Goal: Task Accomplishment & Management: Use online tool/utility

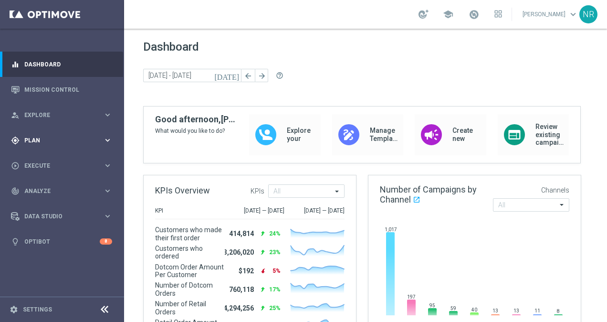
click at [44, 136] on div "gps_fixed Plan" at bounding box center [57, 140] width 92 height 9
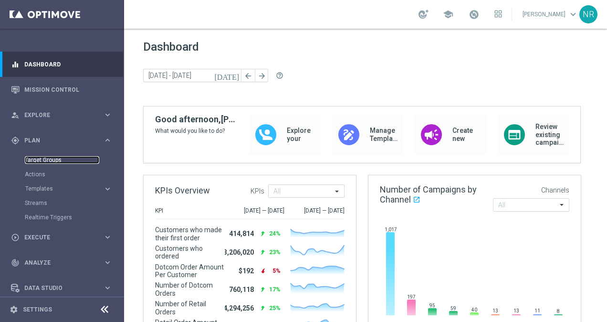
click at [38, 156] on link "Target Groups" at bounding box center [62, 160] width 74 height 8
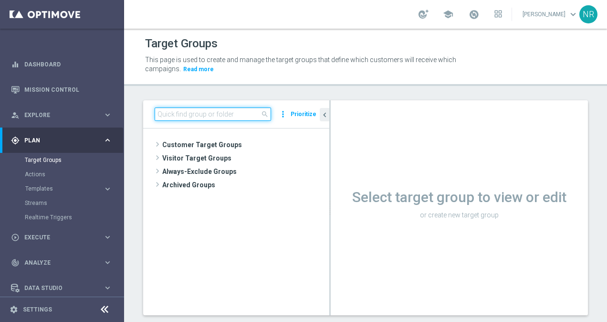
click at [172, 110] on input at bounding box center [213, 113] width 116 height 13
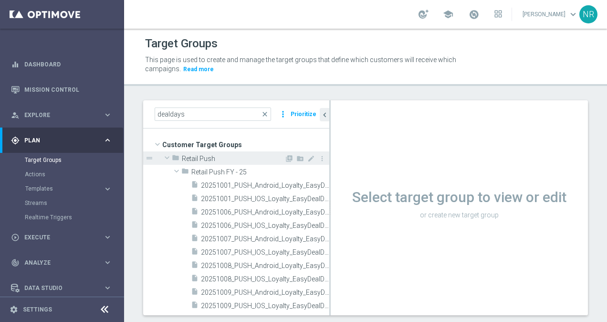
click at [169, 156] on span at bounding box center [166, 158] width 11 height 10
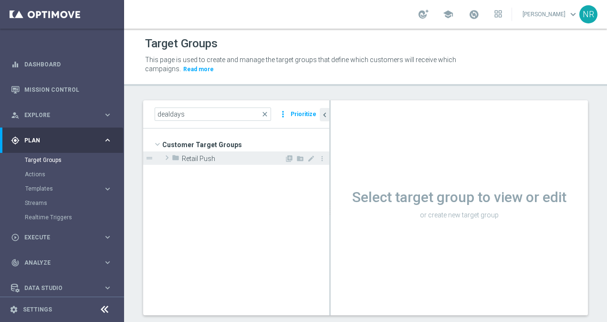
click at [163, 156] on span at bounding box center [167, 157] width 10 height 11
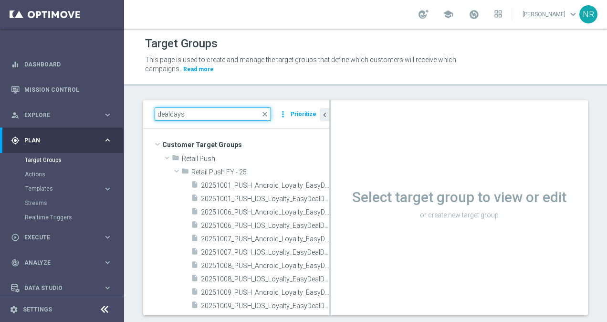
drag, startPoint x: 203, startPoint y: 116, endPoint x: 136, endPoint y: 107, distance: 67.4
click at [136, 107] on div "dealdays close more_vert Prioritize Customer Target Groups library_add create_n…" at bounding box center [365, 214] width 483 height 229
paste input "ED_OMNI_1006_Easy_Deal_Day"
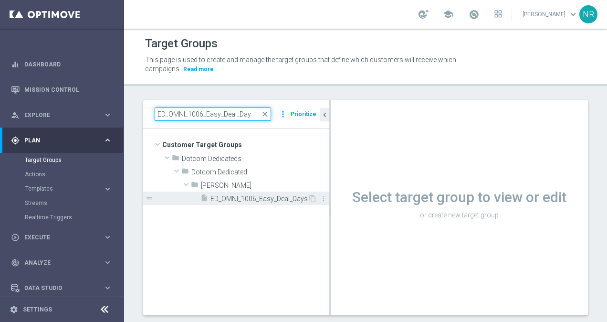
type input "ED_OMNI_1006_Easy_Deal_Day"
click at [236, 202] on div "insert_drive_file ED_OMNI_1006_Easy_Deal_Days" at bounding box center [253, 197] width 107 height 13
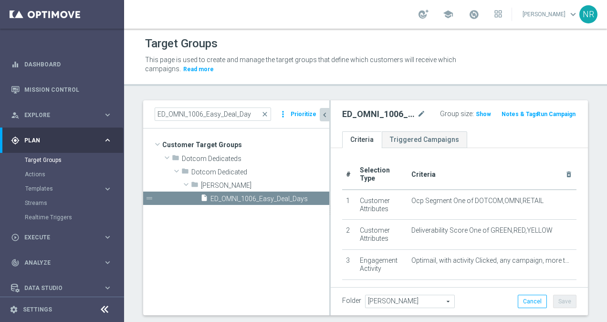
click at [322, 115] on icon "chevron_left" at bounding box center [324, 114] width 9 height 9
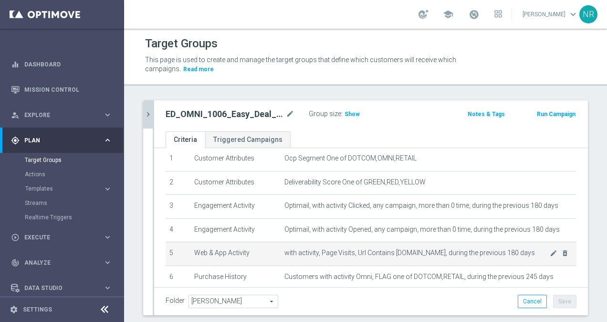
scroll to position [34, 0]
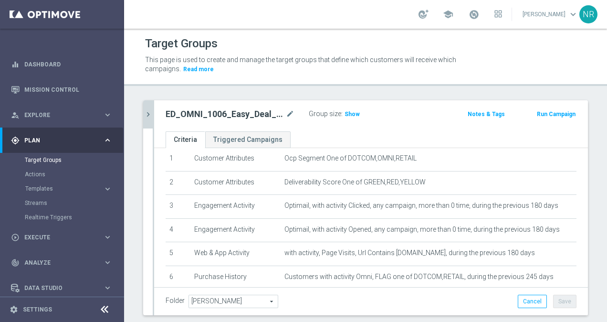
click at [3, 195] on section "Target Groups Actions Templates keyboard_arrow_right Optimail OptiMobile In-App" at bounding box center [61, 189] width 123 height 72
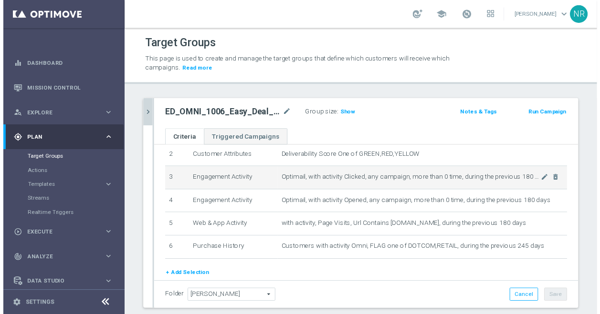
scroll to position [59, 0]
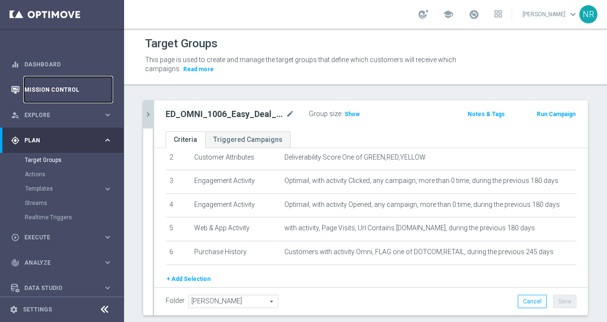
click at [47, 93] on link "Mission Control" at bounding box center [68, 89] width 88 height 25
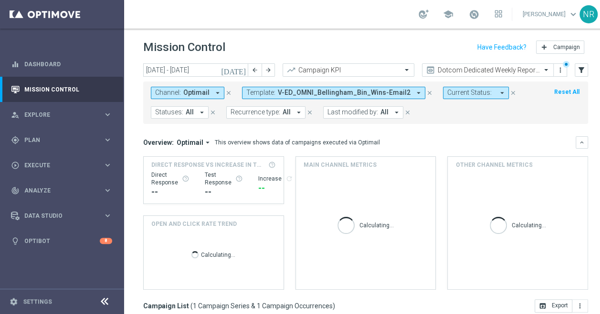
click at [390, 93] on span "V-ED_OMNI_Bellingham_Bin_Wins-Email2" at bounding box center [344, 93] width 133 height 8
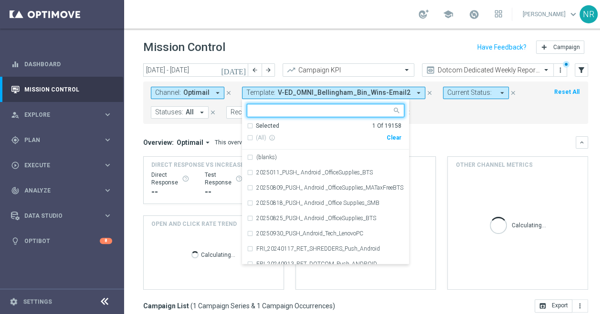
click at [426, 95] on icon "close" at bounding box center [429, 93] width 7 height 7
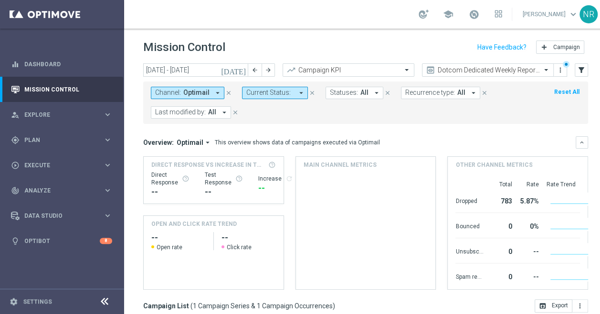
click at [417, 92] on span "Recurrence type:" at bounding box center [430, 93] width 50 height 8
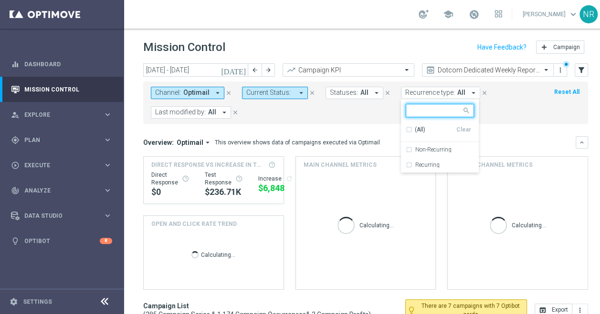
click at [186, 92] on span "Optimail" at bounding box center [196, 93] width 26 height 8
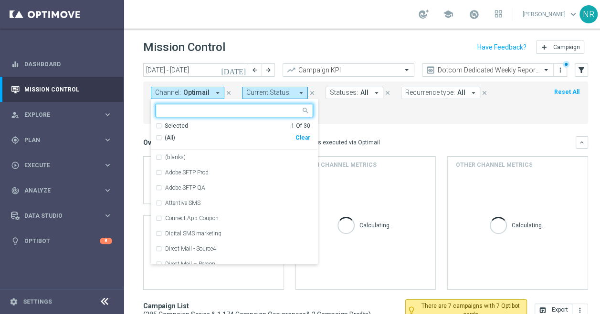
click at [0, 0] on div "Clear" at bounding box center [0, 0] width 0 height 0
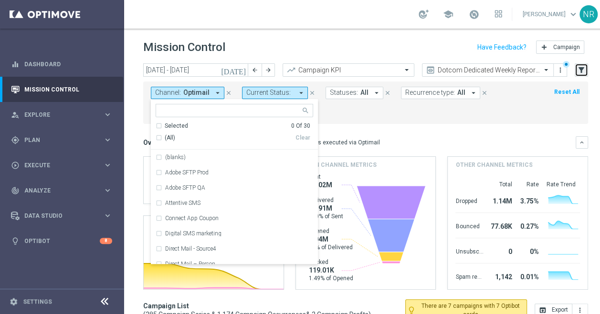
click at [581, 70] on icon "filter_alt" at bounding box center [581, 70] width 9 height 9
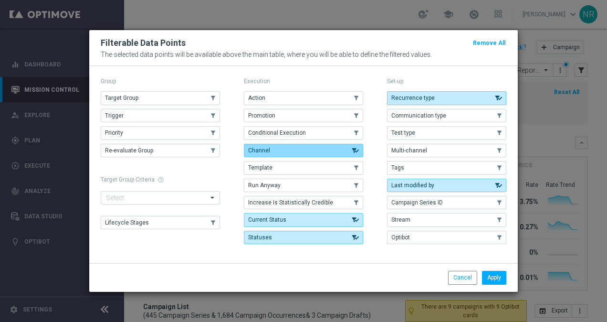
click at [275, 152] on button "Channel" at bounding box center [303, 150] width 119 height 13
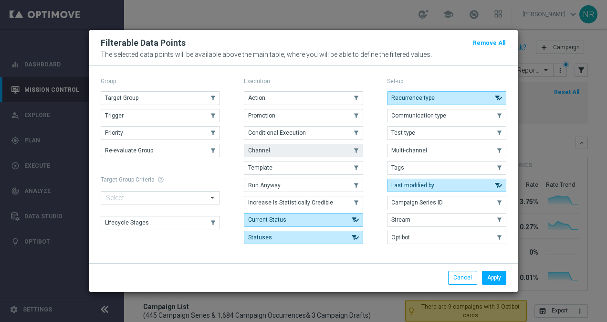
click at [320, 156] on button "Channel" at bounding box center [303, 150] width 119 height 13
click at [499, 265] on div "Apply Cancel" at bounding box center [303, 277] width 428 height 28
click at [491, 277] on button "Apply" at bounding box center [494, 276] width 24 height 13
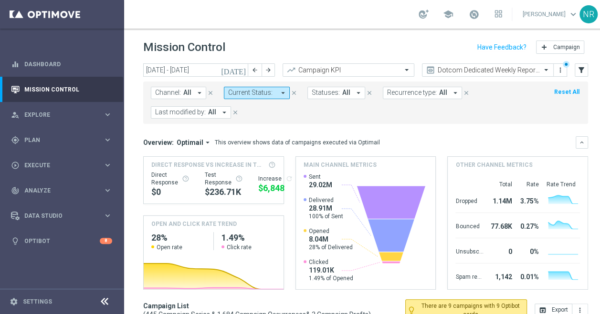
click at [187, 93] on span "All" at bounding box center [187, 93] width 8 height 8
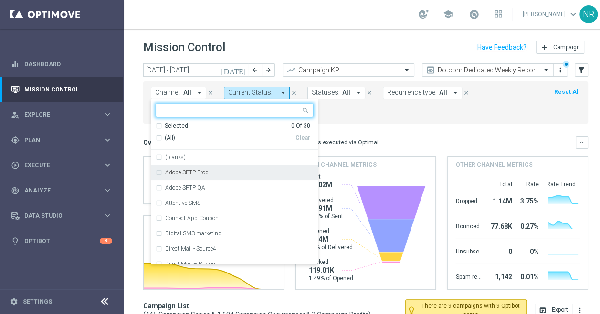
click at [208, 171] on label "Adobe SFTP Prod" at bounding box center [186, 173] width 43 height 6
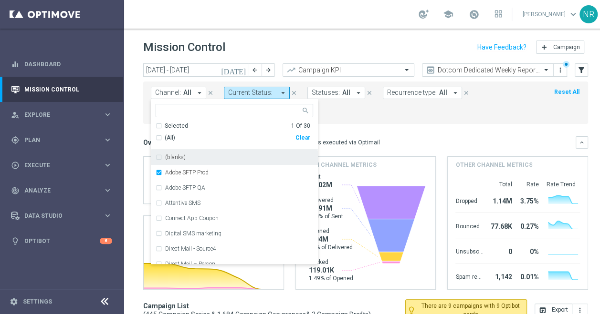
click at [303, 45] on div "Mission Control add Campaign" at bounding box center [365, 47] width 445 height 19
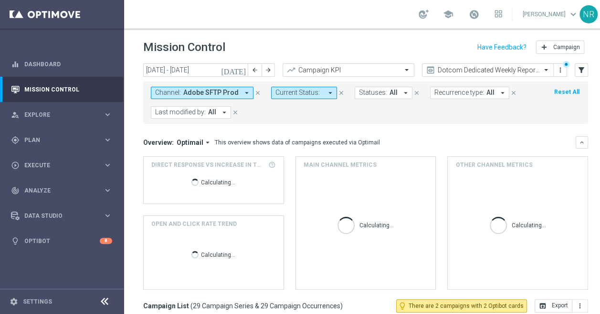
click at [239, 69] on icon "[DATE]" at bounding box center [234, 70] width 26 height 9
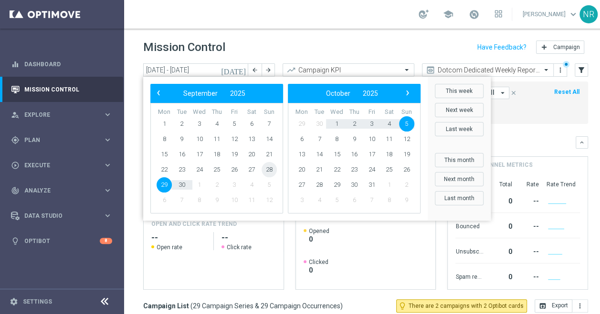
click at [269, 167] on span "28" at bounding box center [268, 169] width 15 height 15
type input "[DATE] - [DATE]"
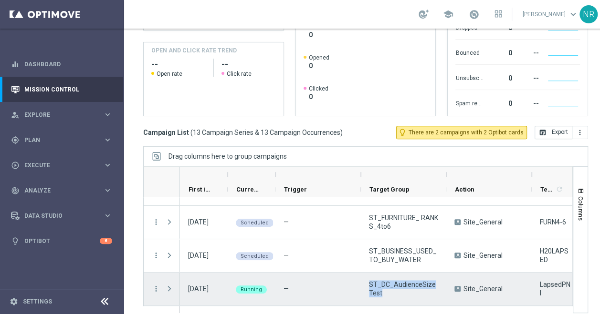
click at [365, 285] on div "ST_DC_AudienceSizeTest" at bounding box center [403, 289] width 85 height 33
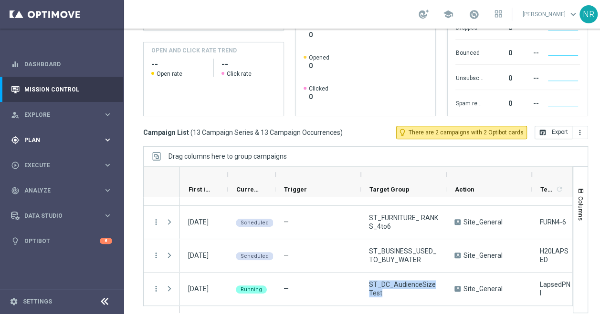
click at [36, 137] on span "Plan" at bounding box center [63, 140] width 79 height 6
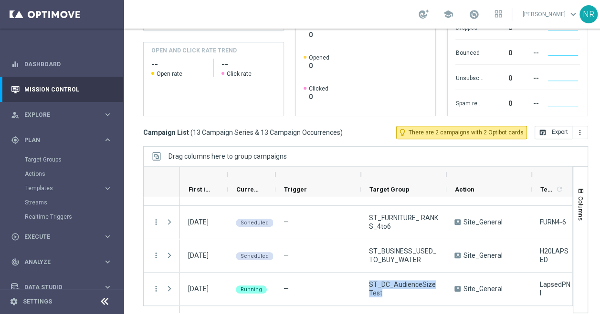
click at [43, 155] on div "Target Groups" at bounding box center [74, 160] width 98 height 14
click at [38, 161] on link "Target Groups" at bounding box center [62, 160] width 74 height 8
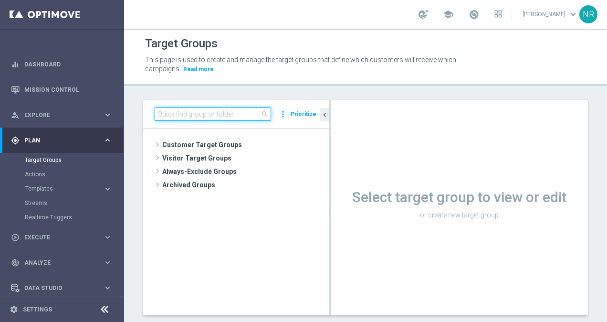
click at [214, 115] on input at bounding box center [213, 113] width 116 height 13
paste input "ST_DC_AudienceSizeTest"
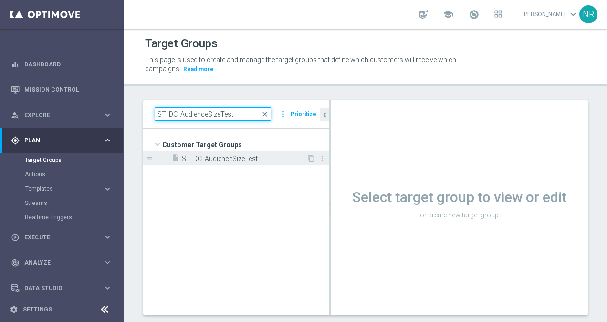
type input "ST_DC_AudienceSizeTest"
click at [239, 162] on div "insert_drive_file ST_DC_AudienceSizeTest" at bounding box center [239, 157] width 135 height 13
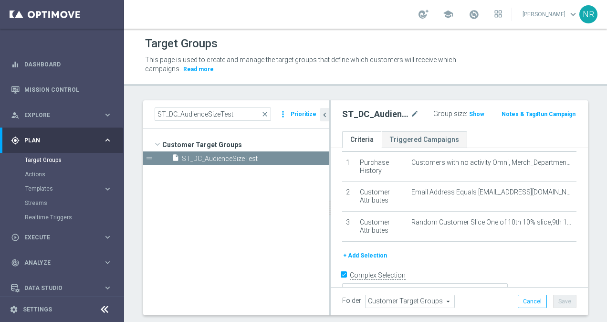
scroll to position [46, 0]
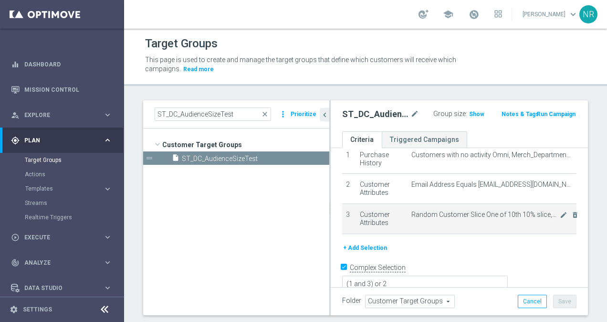
click at [543, 214] on span "Random Customer Slice One of 10th 10% slice,9th 10% slice,8th 10% slice,7th 10%…" at bounding box center [485, 214] width 148 height 8
click at [545, 212] on span "Random Customer Slice One of 10th 10% slice,9th 10% slice,8th 10% slice,7th 10%…" at bounding box center [485, 214] width 148 height 8
click at [560, 213] on icon "mode_edit" at bounding box center [564, 215] width 8 height 8
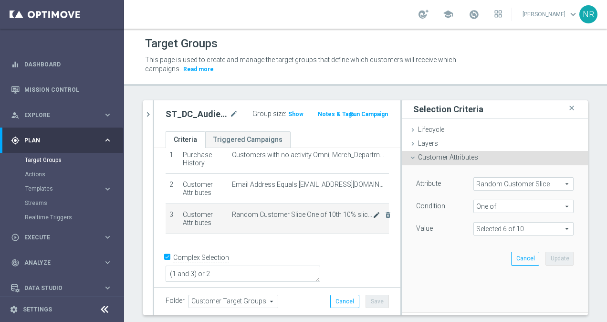
scroll to position [36, 0]
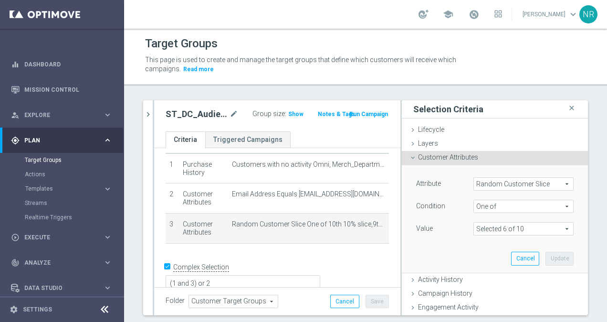
click at [519, 226] on span at bounding box center [523, 228] width 99 height 12
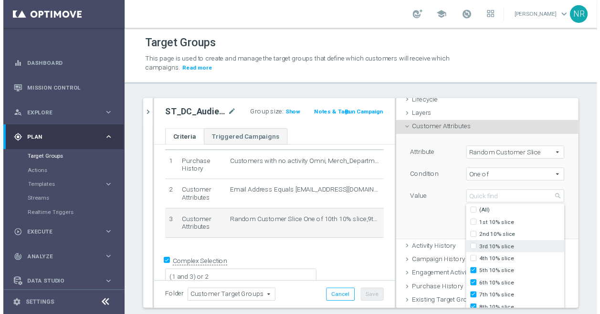
scroll to position [29, 0]
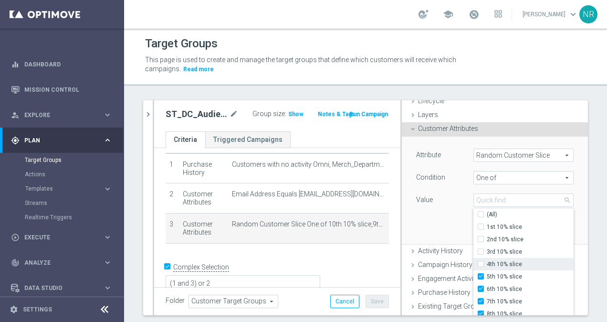
click at [503, 262] on span "4th 10% slice" at bounding box center [530, 264] width 87 height 8
click at [487, 262] on input "4th 10% slice" at bounding box center [483, 264] width 6 height 6
checkbox input "true"
type input "Selected 7 of 10"
click at [439, 215] on div "Attribute Random Customer Slice Random Customer Slice arrow_drop_down search Co…" at bounding box center [495, 189] width 172 height 107
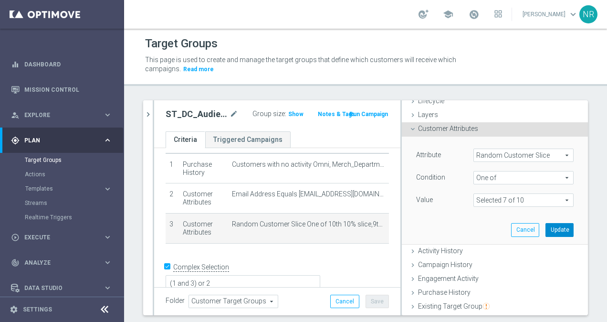
click at [545, 227] on button "Update" at bounding box center [559, 229] width 28 height 13
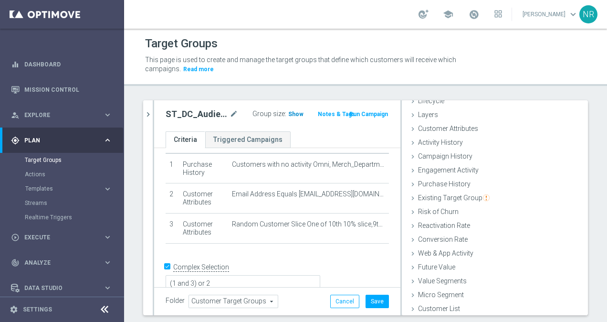
click at [288, 114] on span "Show" at bounding box center [295, 114] width 15 height 7
click at [365, 305] on button "Save" at bounding box center [376, 300] width 23 height 13
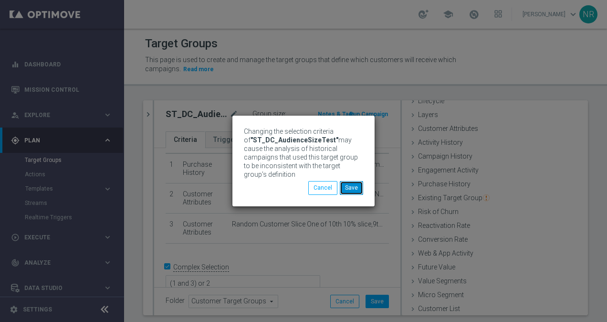
click at [352, 185] on button "Save" at bounding box center [351, 187] width 23 height 13
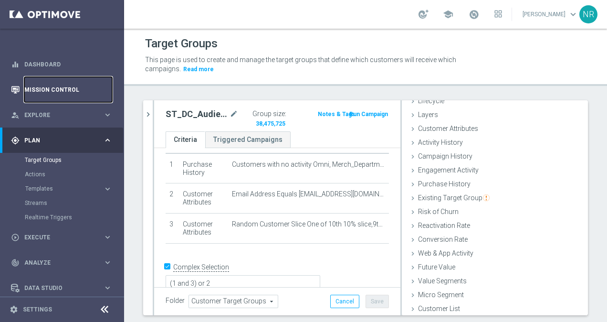
click at [44, 83] on link "Mission Control" at bounding box center [68, 89] width 88 height 25
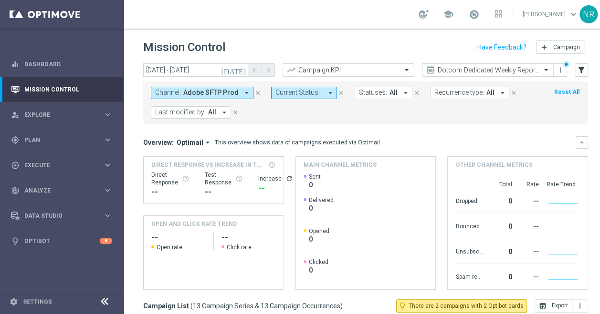
click at [242, 73] on icon "[DATE]" at bounding box center [234, 70] width 26 height 9
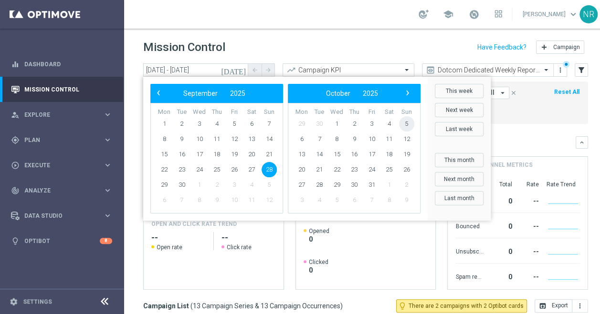
click at [404, 123] on span "5" at bounding box center [406, 123] width 15 height 15
click at [269, 123] on span "5" at bounding box center [268, 123] width 15 height 15
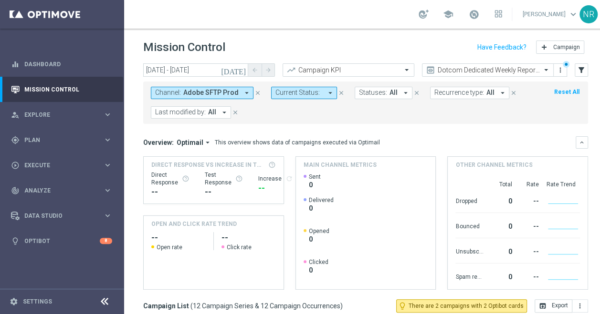
click at [243, 71] on icon "[DATE]" at bounding box center [234, 70] width 26 height 9
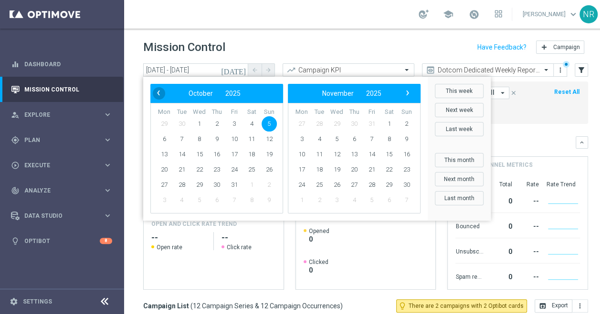
click at [156, 93] on span "‹" at bounding box center [158, 93] width 12 height 12
click at [268, 169] on span "28" at bounding box center [268, 169] width 15 height 15
type input "[DATE] - [DATE]"
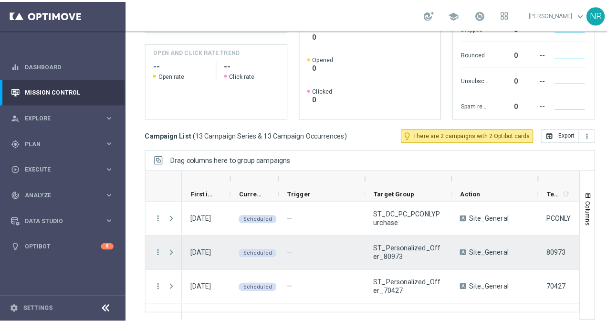
scroll to position [325, 0]
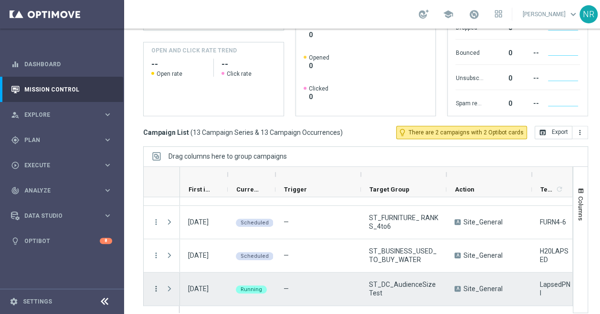
click at [156, 285] on icon "more_vert" at bounding box center [156, 289] width 9 height 9
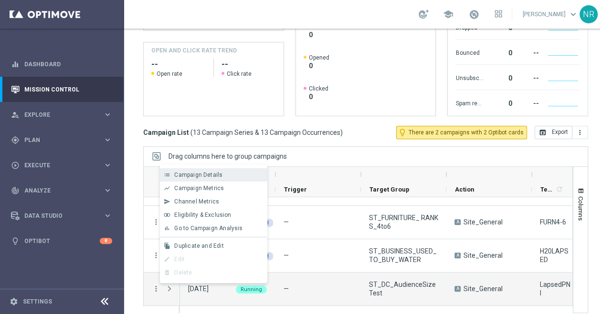
click at [210, 176] on span "Campaign Details" at bounding box center [198, 175] width 48 height 7
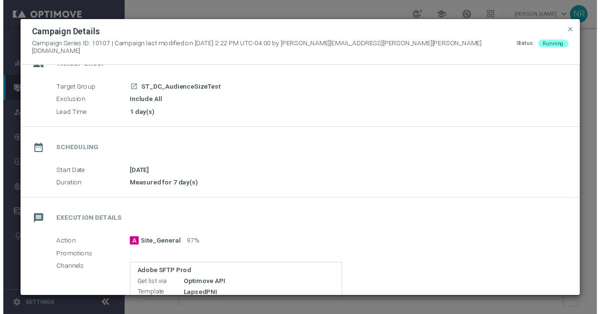
scroll to position [0, 0]
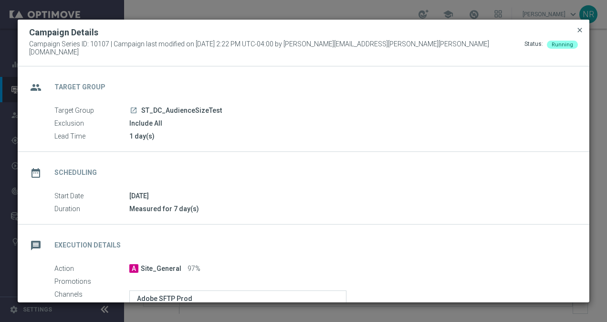
click at [579, 34] on span "close" at bounding box center [580, 30] width 8 height 8
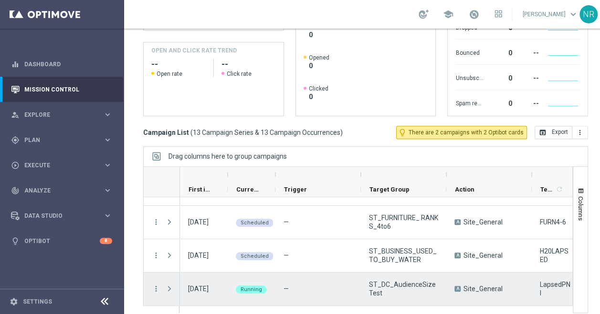
click at [153, 292] on div "more_vert" at bounding box center [152, 289] width 17 height 33
click at [155, 287] on icon "more_vert" at bounding box center [156, 289] width 9 height 9
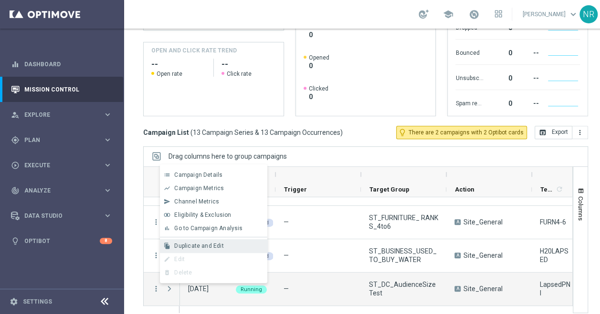
click at [183, 246] on span "Duplicate and Edit" at bounding box center [198, 246] width 49 height 7
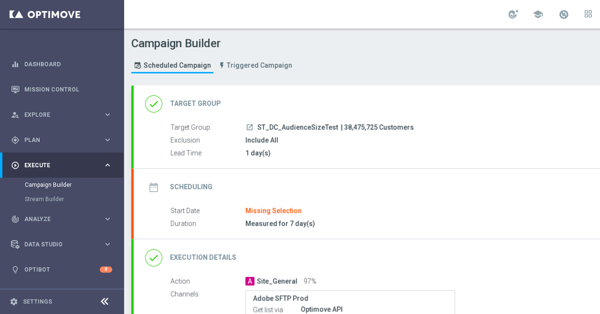
click at [378, 173] on div "date_range Scheduling keyboard_arrow_down" at bounding box center [412, 187] width 556 height 37
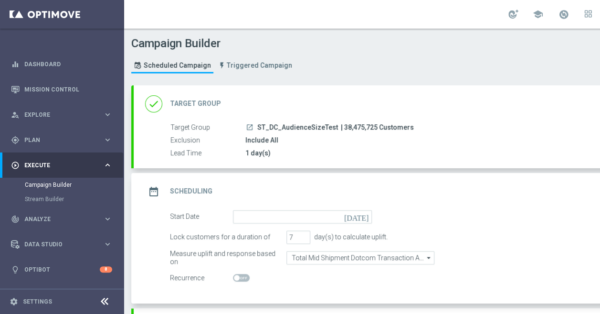
scroll to position [62, 0]
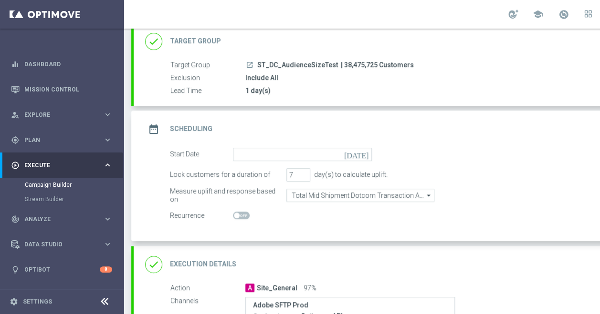
click at [234, 213] on span at bounding box center [237, 216] width 6 height 6
click at [234, 213] on input "checkbox" at bounding box center [241, 216] width 17 height 8
checkbox input "true"
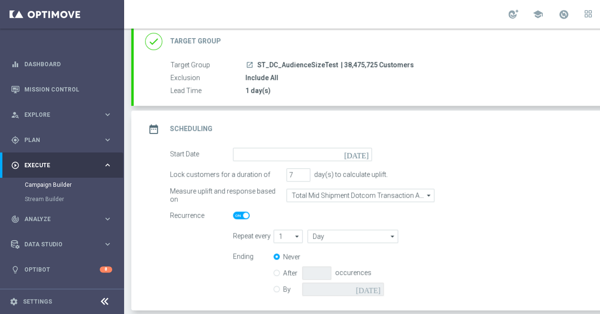
click at [365, 151] on icon "[DATE]" at bounding box center [358, 153] width 28 height 10
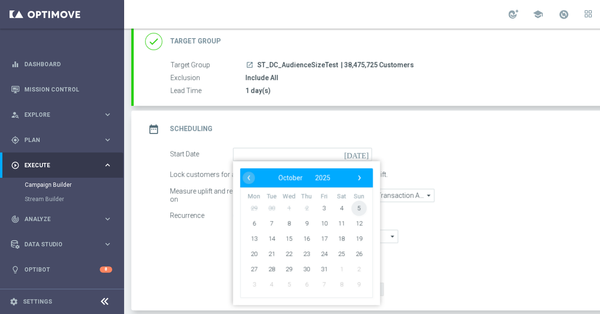
click at [362, 210] on span "5" at bounding box center [358, 207] width 15 height 15
type input "05 Oct 2025"
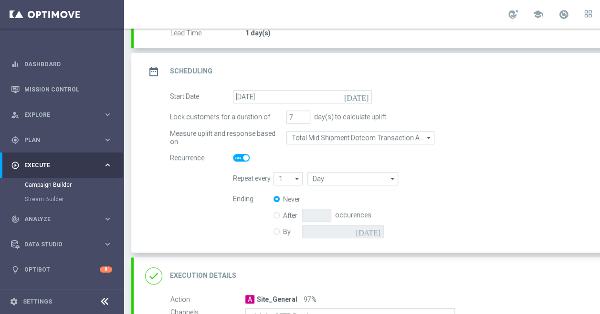
scroll to position [119, 0]
click at [295, 177] on icon "arrow_drop_down" at bounding box center [297, 180] width 10 height 12
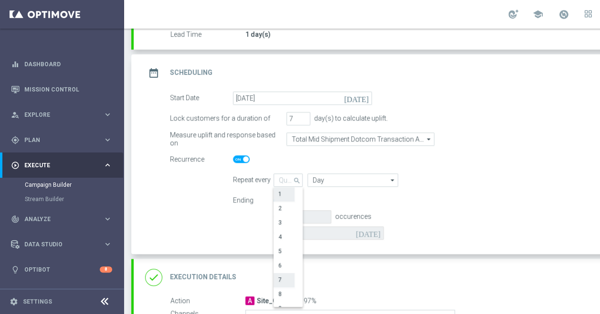
click at [280, 280] on div "7" at bounding box center [279, 280] width 3 height 9
type input "7"
type input "Days"
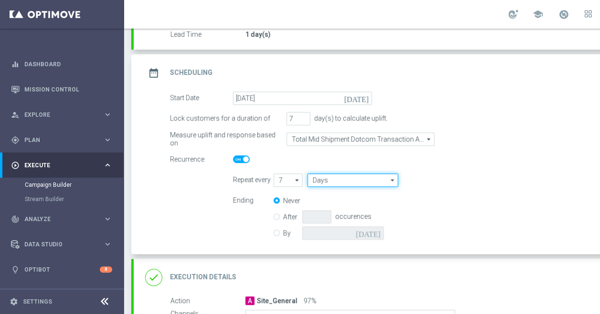
click at [361, 177] on input "Days" at bounding box center [352, 180] width 91 height 13
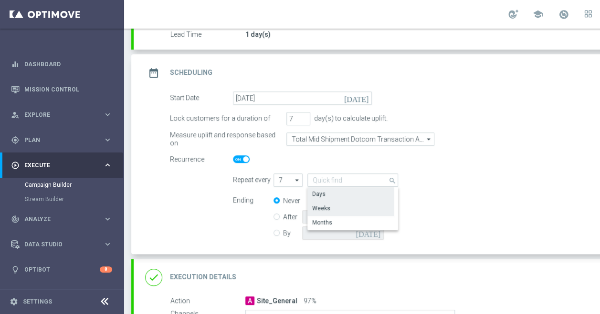
click at [341, 205] on div "Weeks" at bounding box center [350, 208] width 86 height 13
type input "Weeks"
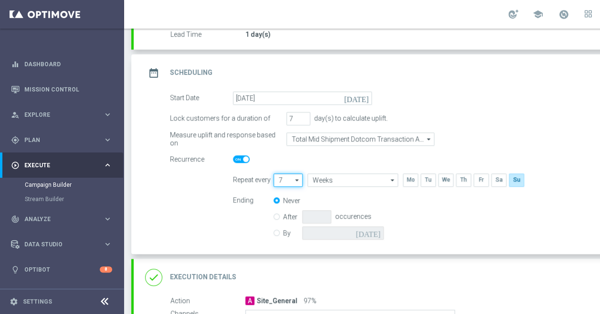
click at [291, 177] on input "7" at bounding box center [287, 180] width 29 height 13
click at [285, 194] on div "1" at bounding box center [283, 193] width 21 height 13
type input "1"
type input "Week"
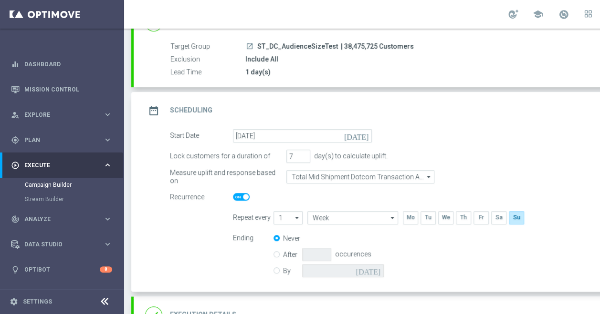
scroll to position [80, 0]
click at [492, 117] on div "date_range Scheduling keyboard_arrow_up" at bounding box center [411, 112] width 533 height 18
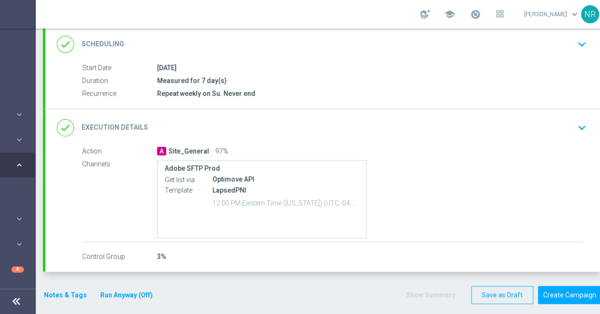
scroll to position [0, 100]
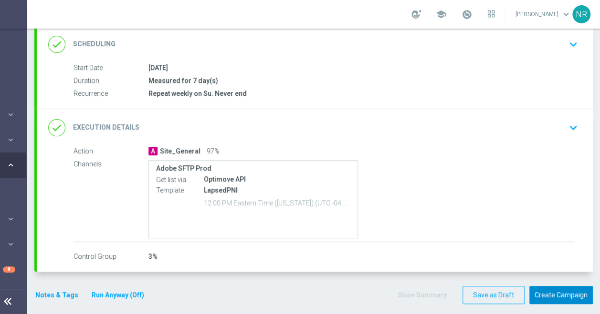
click at [561, 293] on button "Create Campaign" at bounding box center [560, 295] width 63 height 19
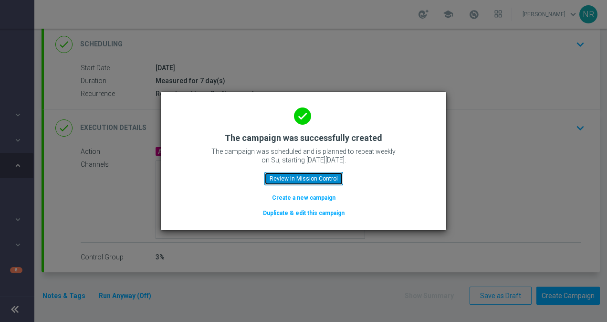
click at [306, 176] on button "Review in Mission Control" at bounding box center [303, 178] width 79 height 13
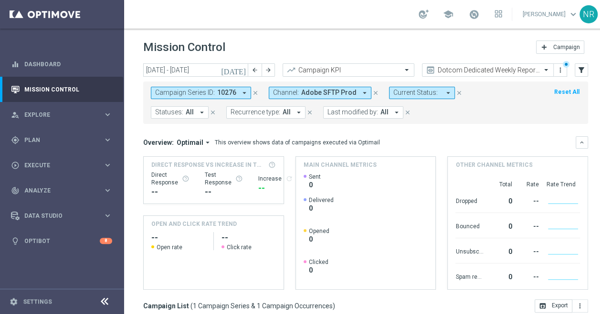
scroll to position [174, 0]
